Goal: Navigation & Orientation: Understand site structure

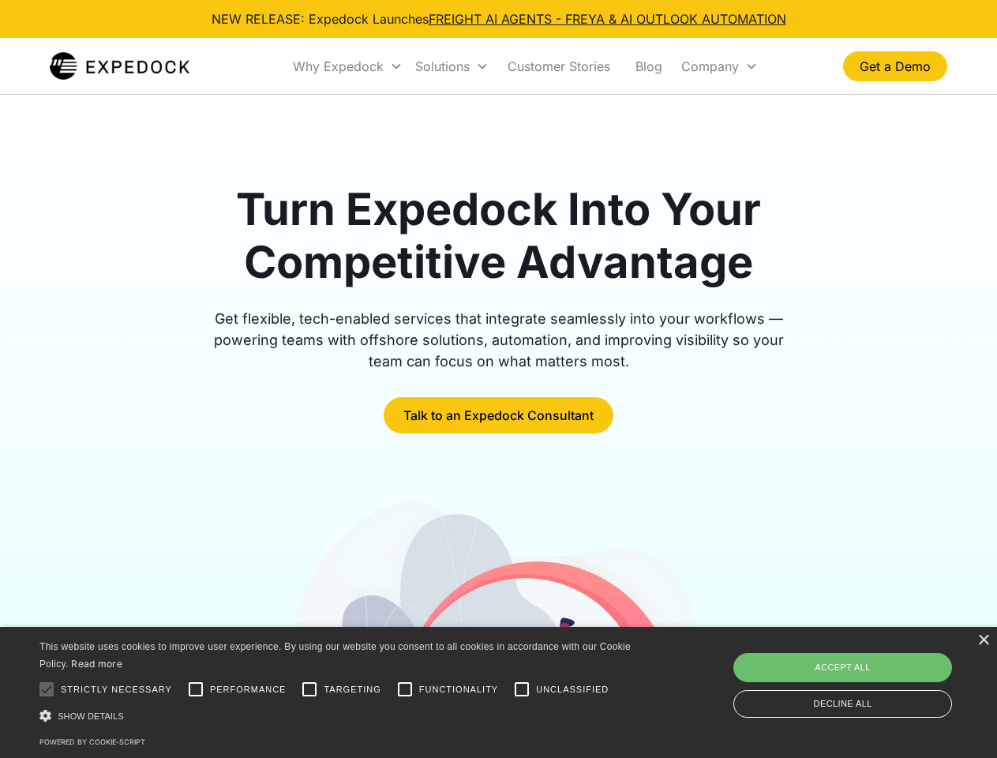
click at [348, 66] on div "Why Expedock" at bounding box center [338, 66] width 91 height 16
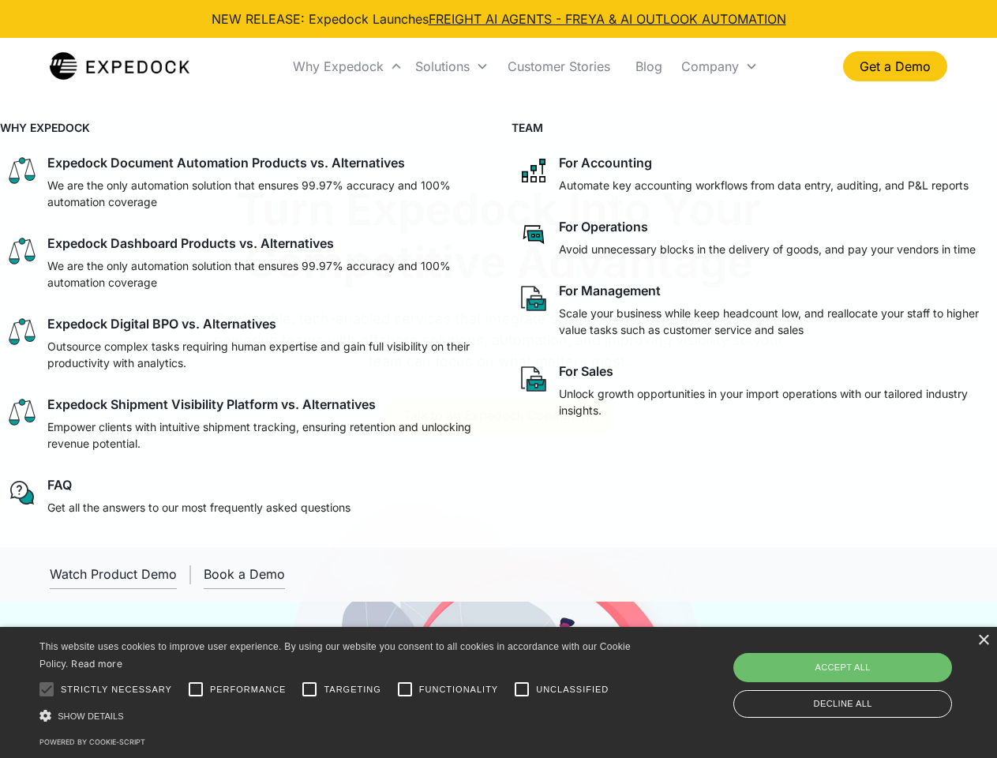
click at [452, 66] on div "Solutions" at bounding box center [442, 66] width 54 height 16
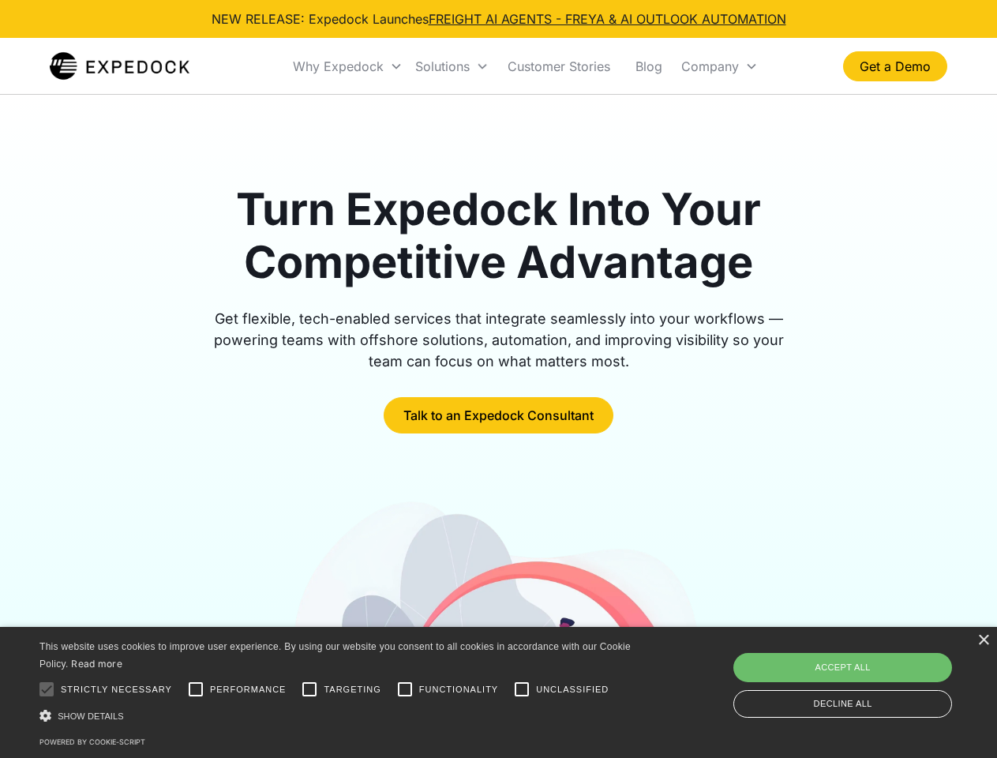
click at [719, 66] on div "Company" at bounding box center [710, 66] width 58 height 16
click at [47, 689] on div at bounding box center [47, 689] width 32 height 32
click at [196, 689] on input "Performance" at bounding box center [196, 689] width 32 height 32
checkbox input "true"
click at [309, 689] on input "Targeting" at bounding box center [310, 689] width 32 height 32
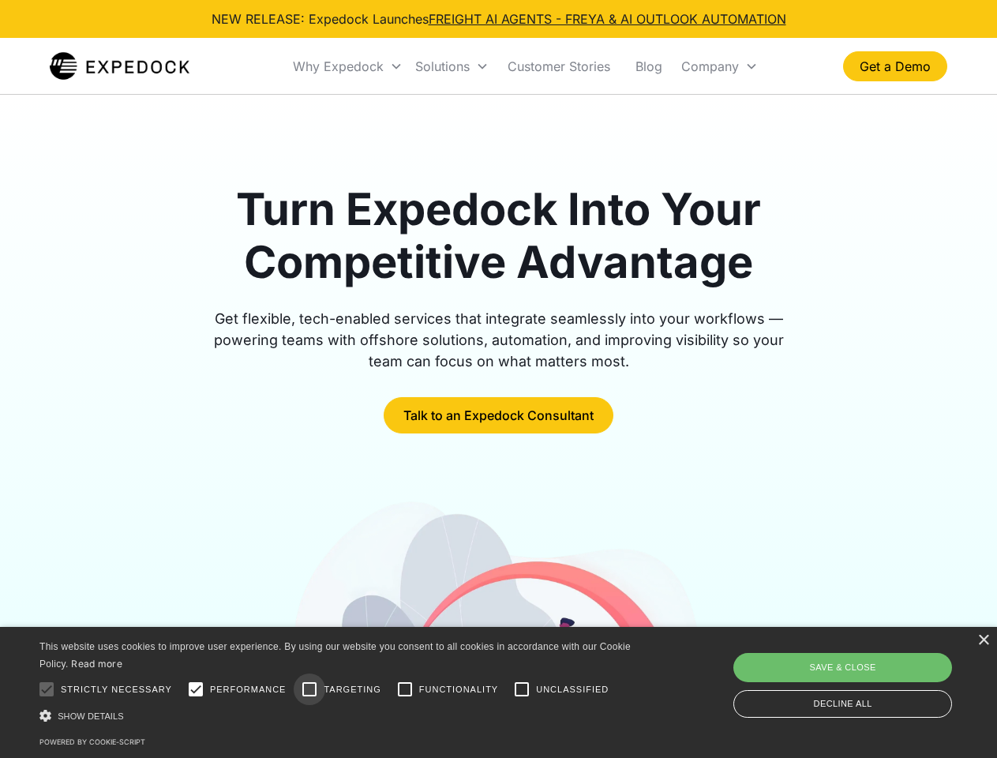
checkbox input "true"
click at [405, 689] on input "Functionality" at bounding box center [405, 689] width 32 height 32
checkbox input "true"
click at [522, 689] on input "Unclassified" at bounding box center [522, 689] width 32 height 32
checkbox input "true"
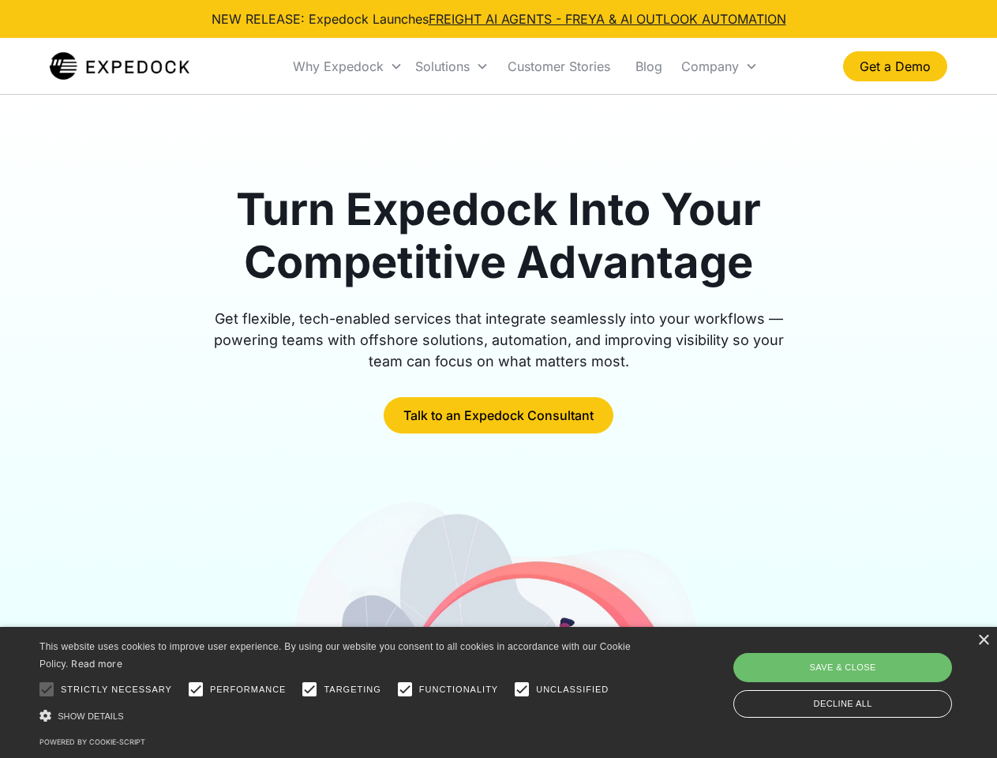
click at [338, 715] on div "Show details Hide details" at bounding box center [337, 715] width 597 height 17
